Goal: Obtain resource: Obtain resource

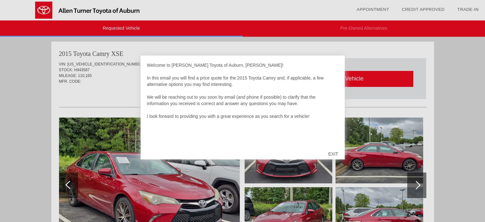
click at [332, 153] on div "EXIT" at bounding box center [333, 153] width 23 height 19
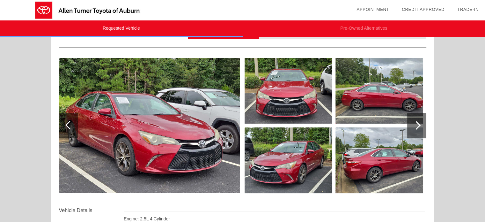
scroll to position [64, 0]
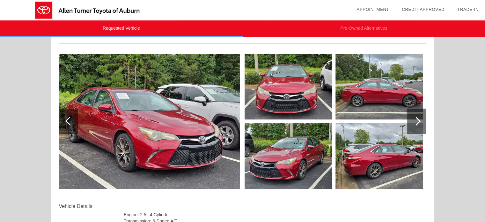
click at [417, 126] on div at bounding box center [417, 121] width 19 height 26
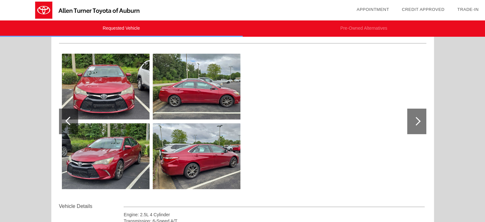
click at [417, 126] on div at bounding box center [417, 121] width 19 height 26
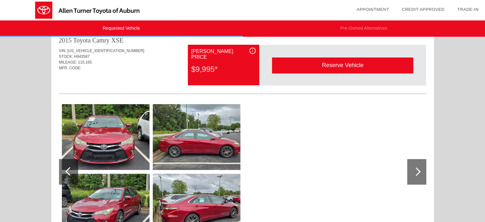
scroll to position [0, 0]
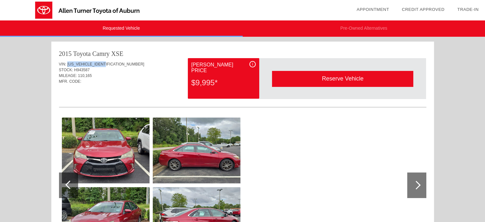
drag, startPoint x: 107, startPoint y: 65, endPoint x: 68, endPoint y: 62, distance: 38.4
click at [68, 62] on div "VIN: 4T1BF1FK0FU943587" at bounding box center [243, 64] width 368 height 6
copy span "[US_VEHICLE_IDENTIFICATION_NUMBER]"
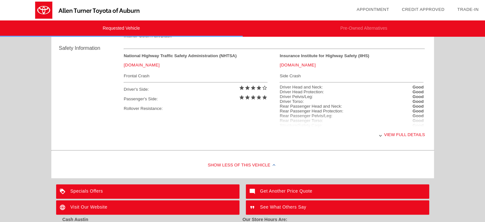
scroll to position [265, 0]
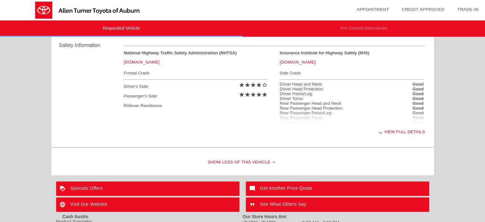
click at [234, 162] on div "Show Less of this Vehicle" at bounding box center [242, 163] width 383 height 26
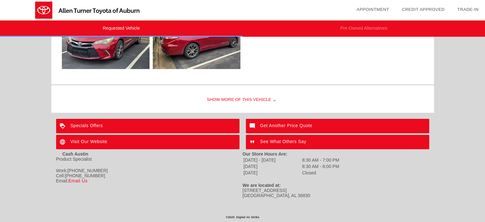
scroll to position [185, 0]
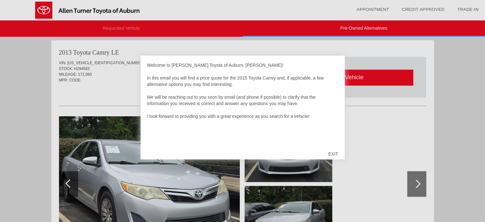
click at [331, 154] on div "EXIT" at bounding box center [333, 153] width 23 height 19
